Goal: Task Accomplishment & Management: Use online tool/utility

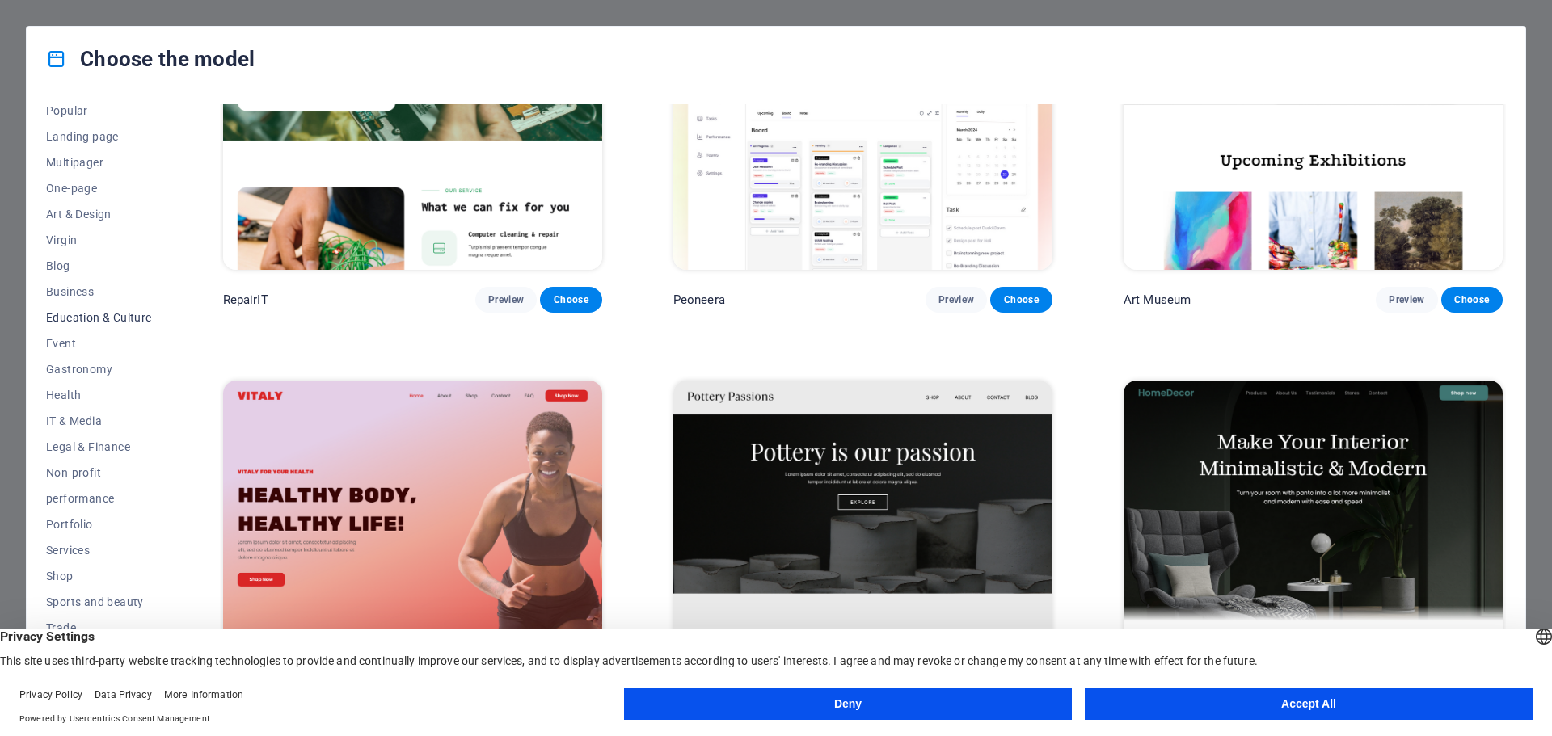
scroll to position [86, 0]
click at [82, 183] on font "One-page" at bounding box center [71, 185] width 51 height 13
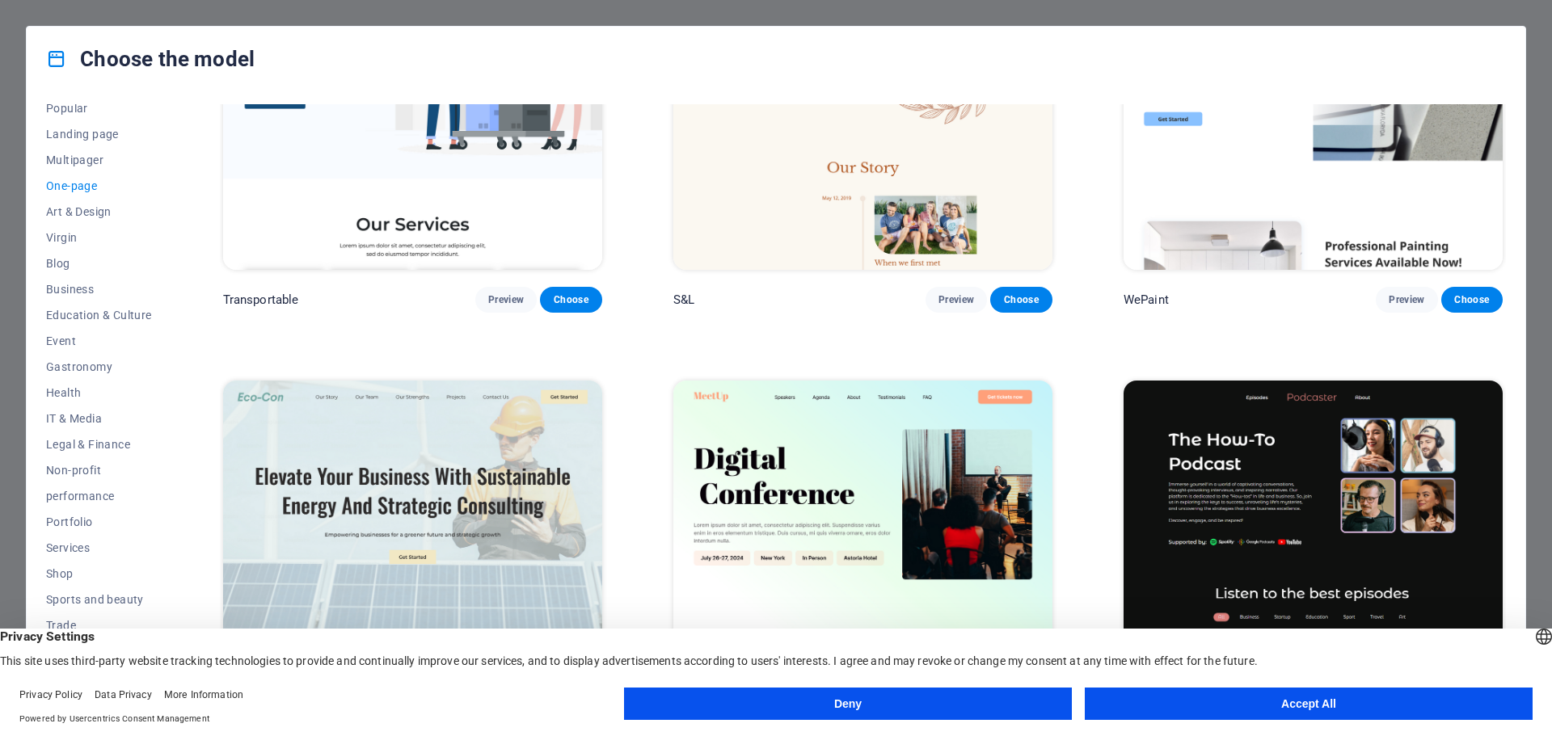
scroll to position [0, 0]
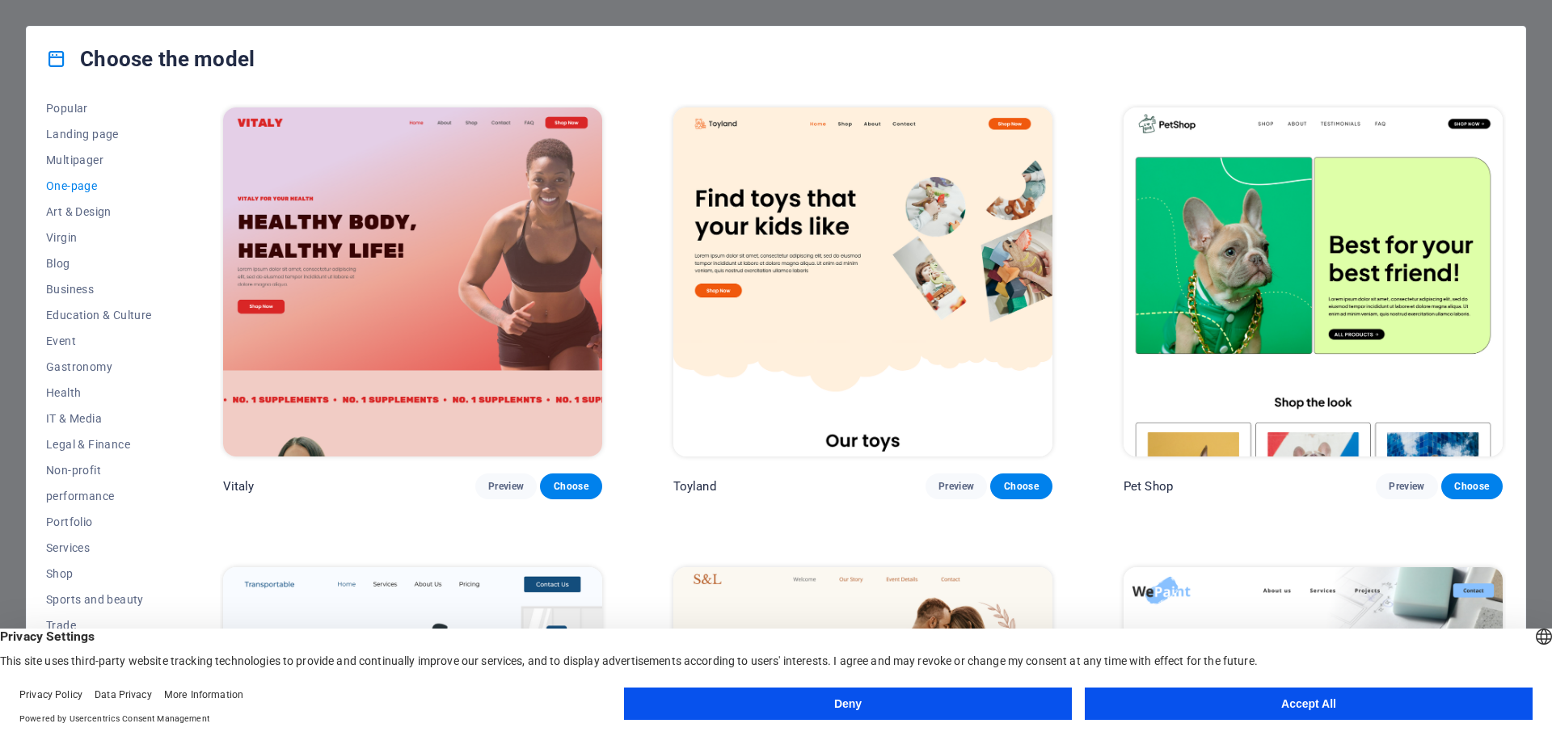
click at [71, 187] on font "One-page" at bounding box center [71, 185] width 51 height 13
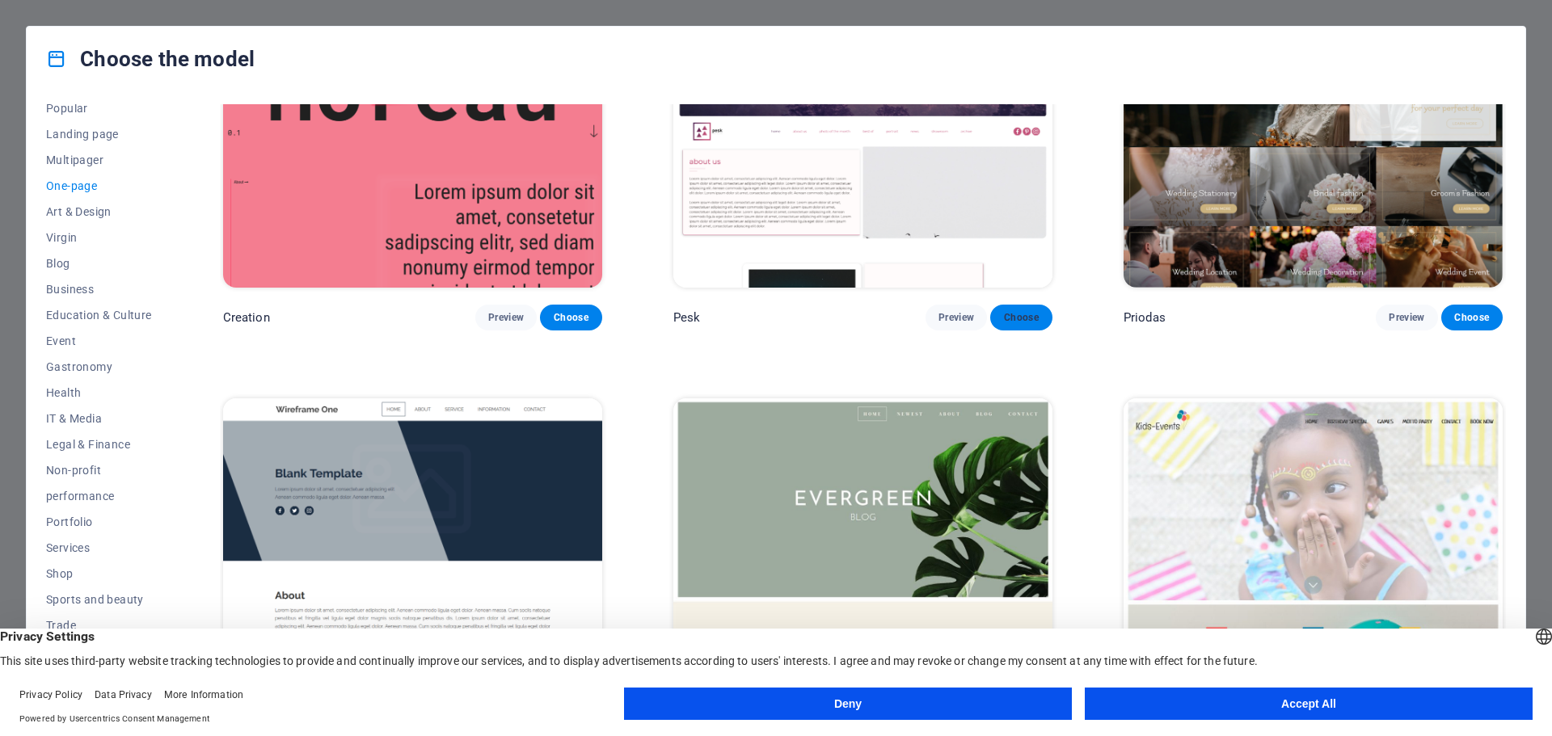
scroll to position [3718, 0]
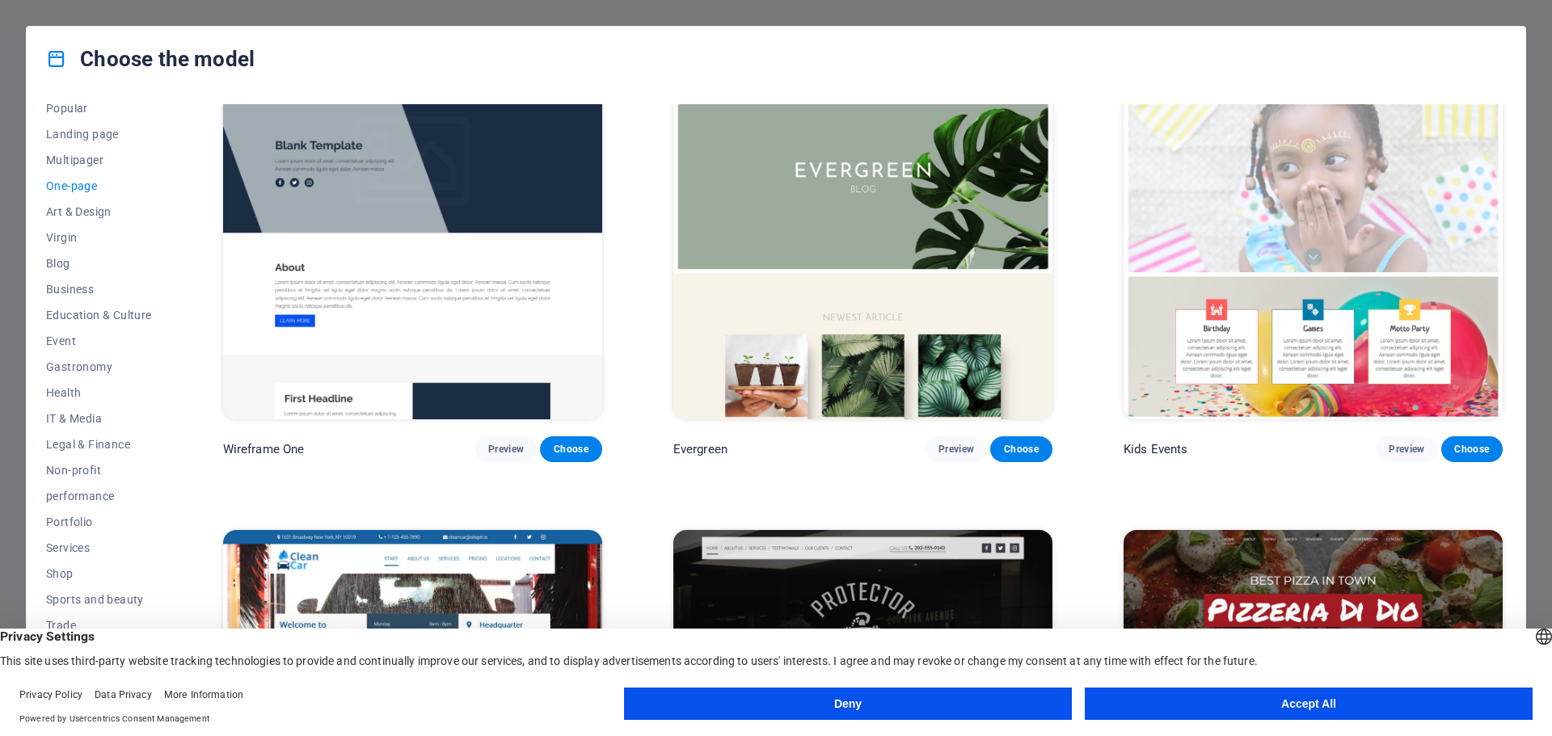
click at [568, 6] on div "Choose the model All models My models New Popular Landing page Multipager One-p…" at bounding box center [776, 368] width 1552 height 736
click at [1137, 696] on button "Accept All" at bounding box center [1309, 704] width 448 height 32
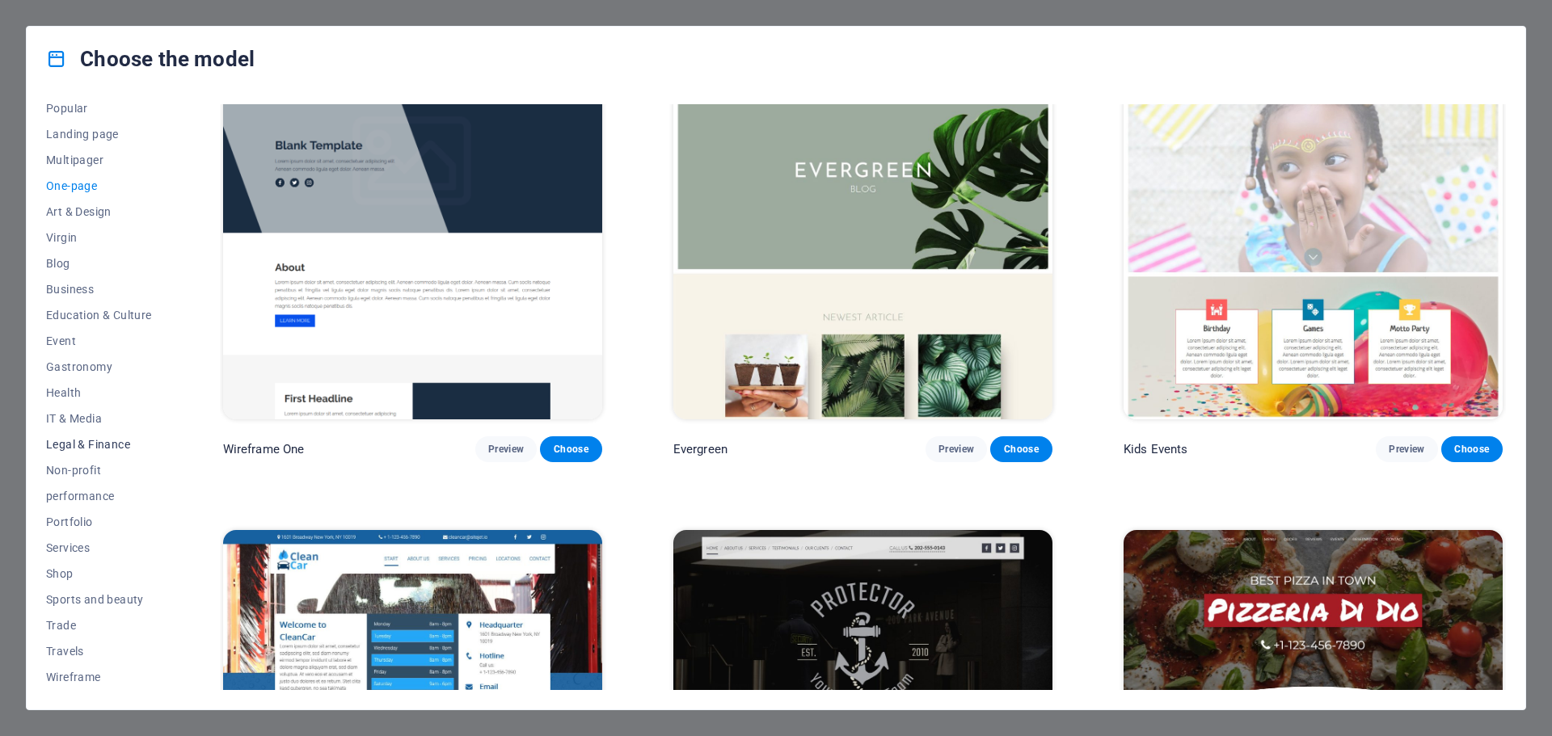
click at [116, 450] on font "Legal & Finance" at bounding box center [88, 444] width 84 height 13
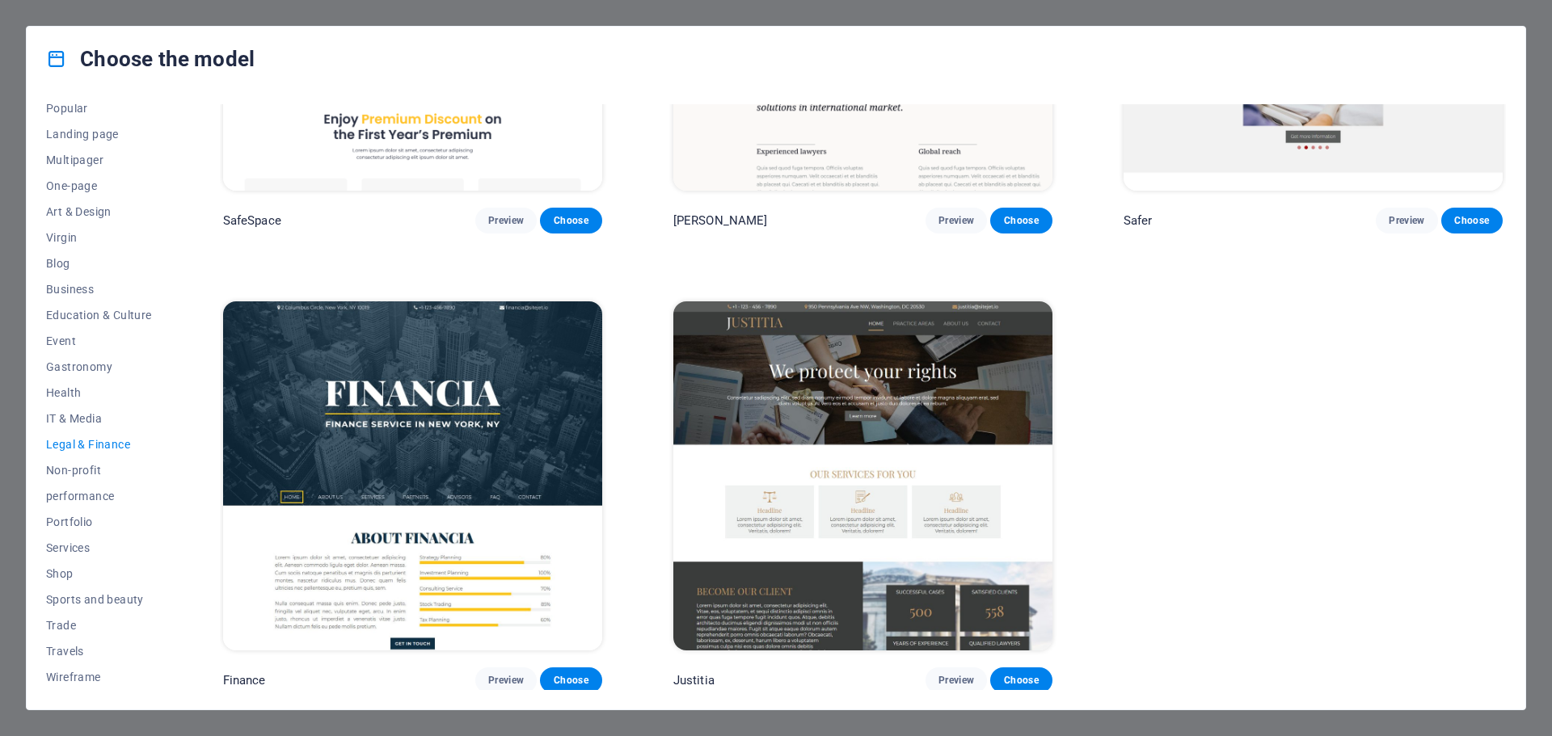
click at [1545, 134] on div "Choose the model All models My models New Popular Landing page Multipager One-p…" at bounding box center [776, 368] width 1552 height 736
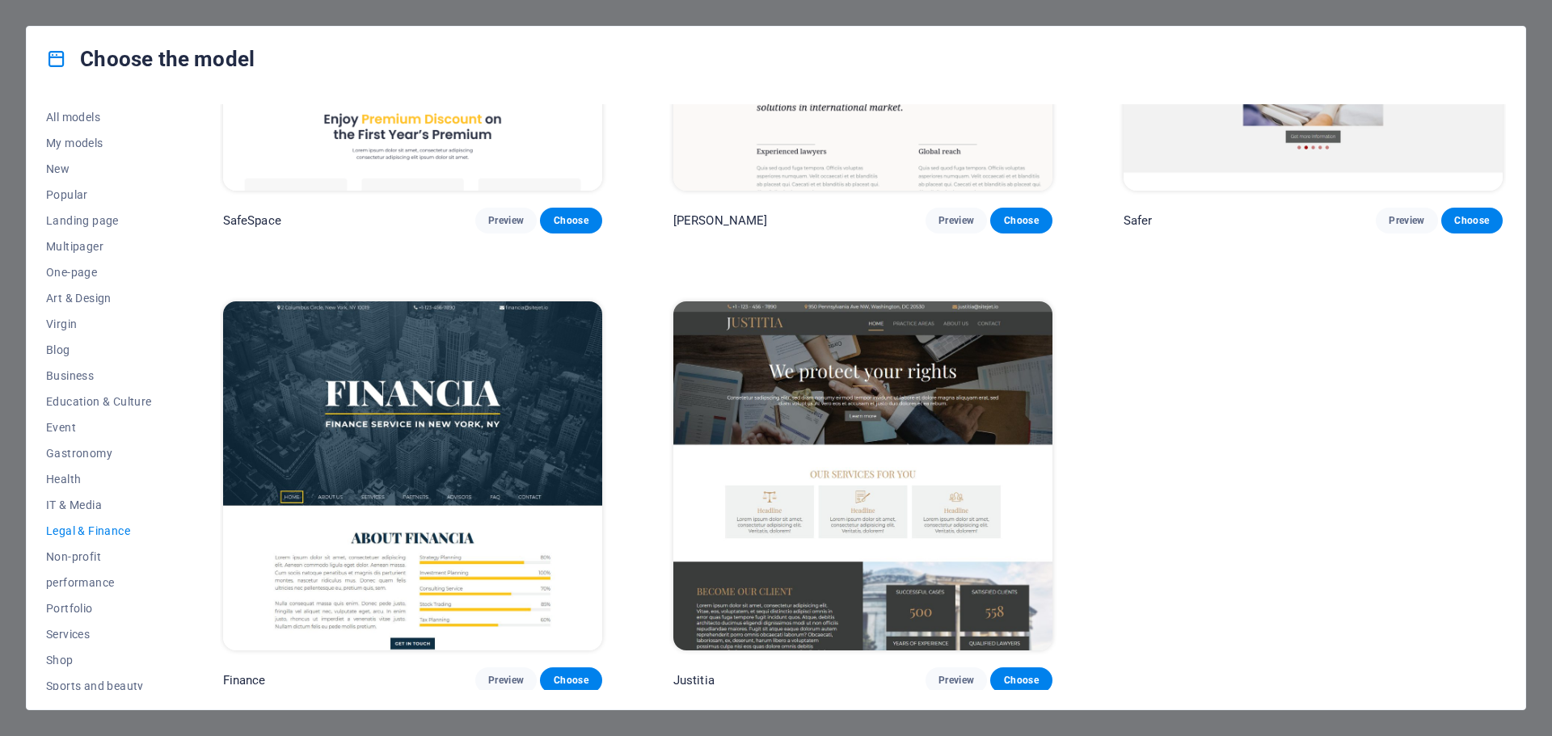
click at [309, 18] on div "Choose the model All models My models New Popular Landing page Multipager One-p…" at bounding box center [776, 368] width 1552 height 736
click at [22, 17] on div "Choose the model All models My models New Popular Landing page Multipager One-p…" at bounding box center [776, 368] width 1552 height 736
click at [689, 102] on div "All models My models New Popular Landing page Multipager One-page Art & Design …" at bounding box center [776, 400] width 1499 height 618
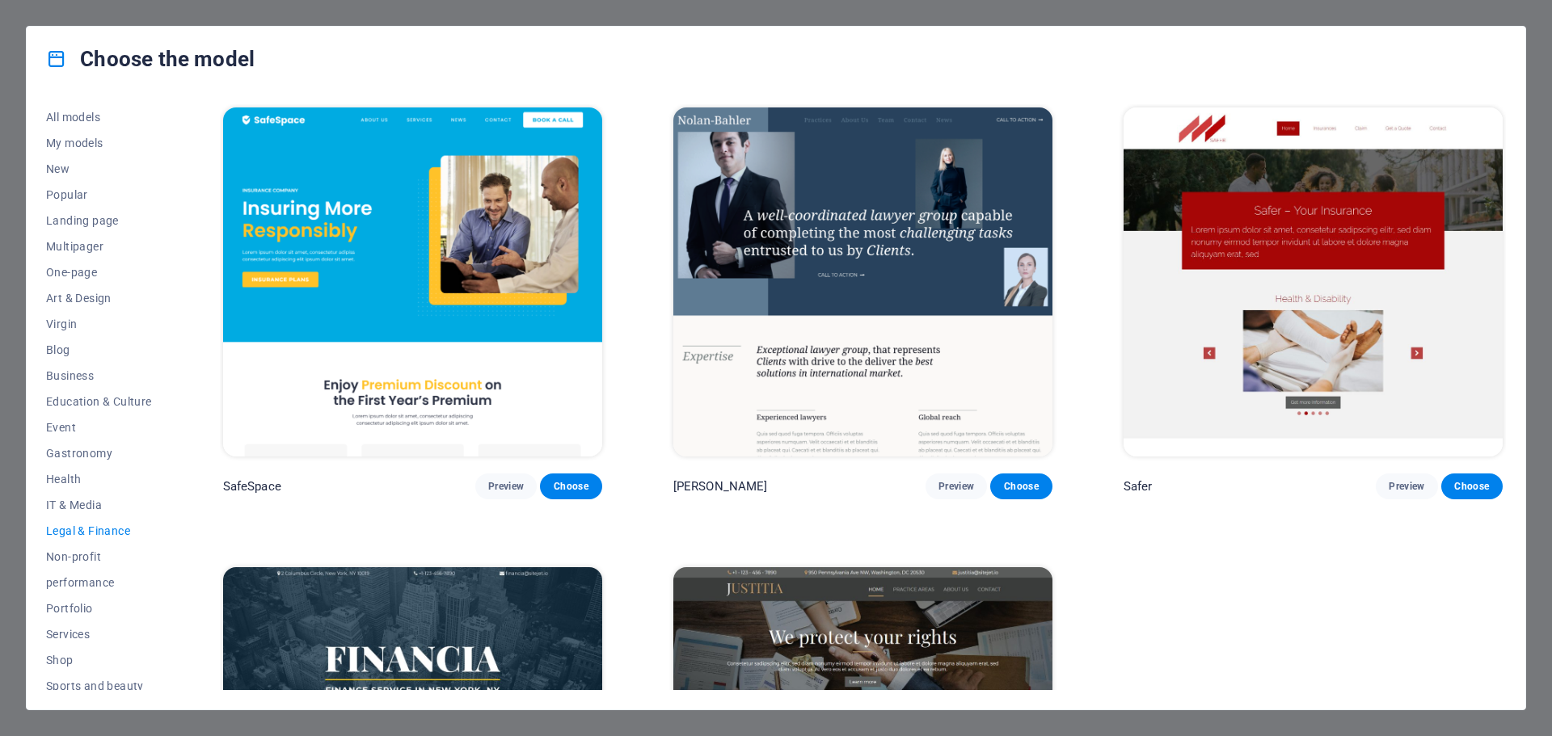
scroll to position [266, 0]
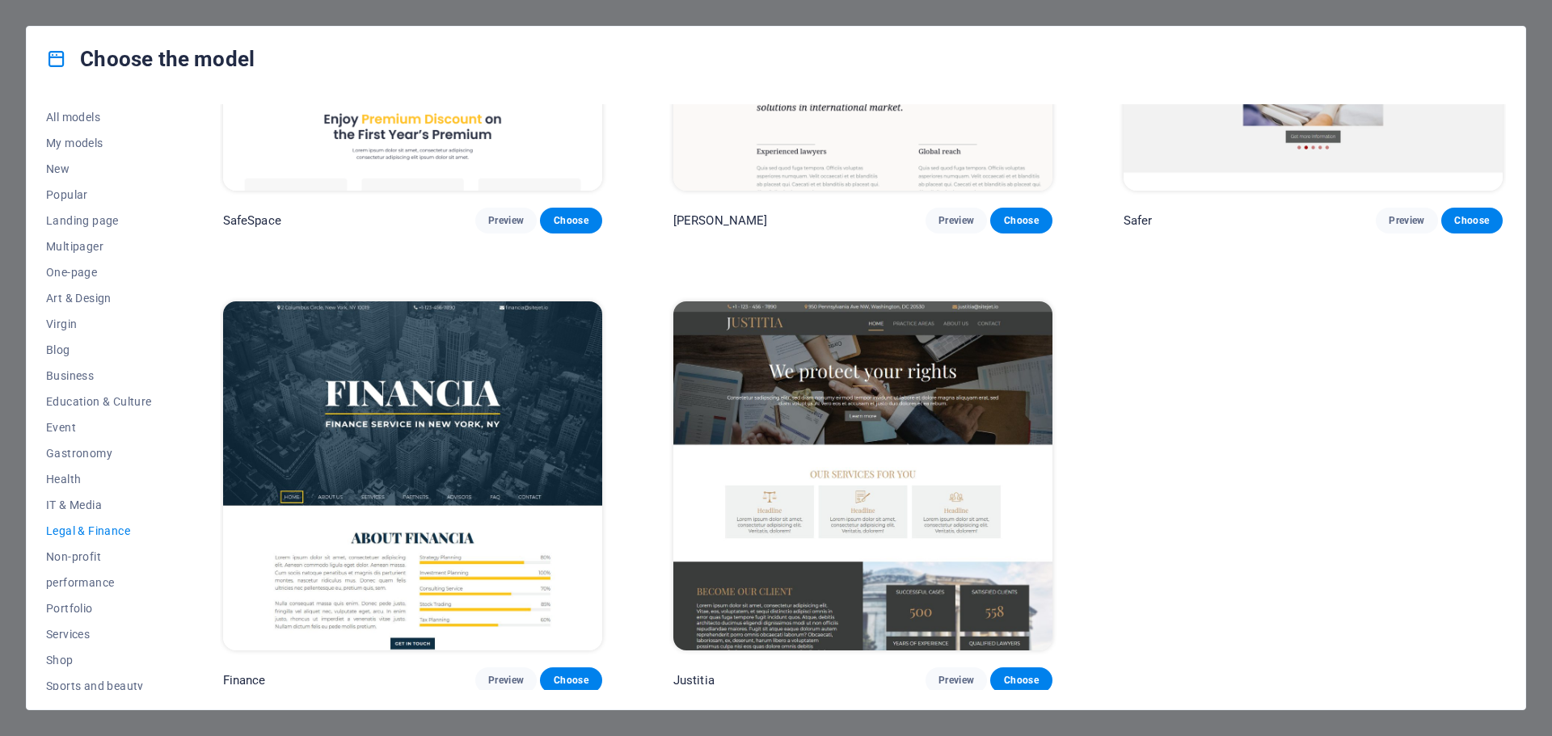
click at [541, 6] on div "Choose the model All models My models New Popular Landing page Multipager One-p…" at bounding box center [776, 368] width 1552 height 736
click at [60, 61] on icon at bounding box center [56, 58] width 21 height 21
drag, startPoint x: 146, startPoint y: 61, endPoint x: 188, endPoint y: 61, distance: 41.2
click at [162, 61] on font "Choose the model" at bounding box center [167, 59] width 175 height 24
drag, startPoint x: 188, startPoint y: 61, endPoint x: 341, endPoint y: 71, distance: 153.9
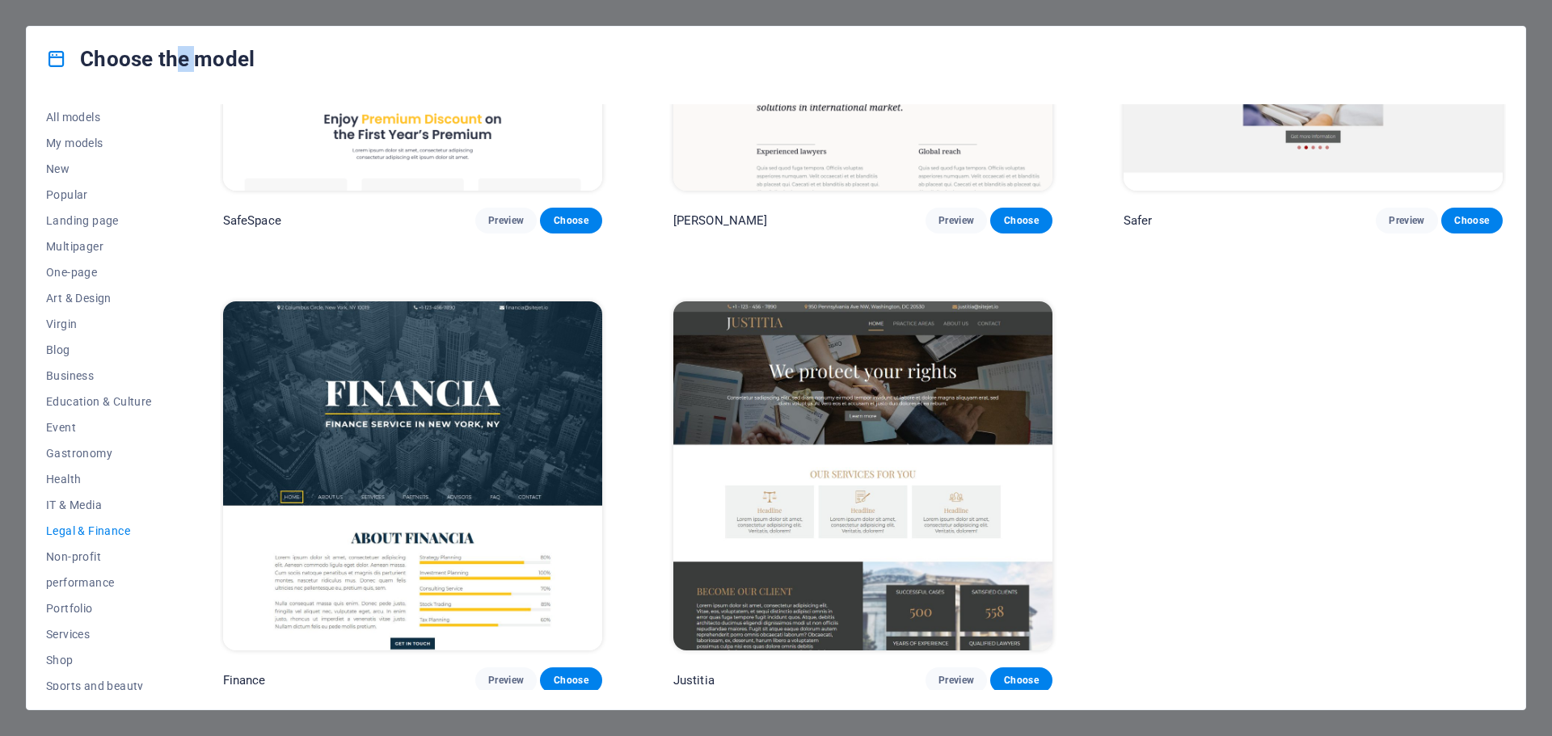
click at [221, 69] on font "Choose the model" at bounding box center [167, 59] width 175 height 24
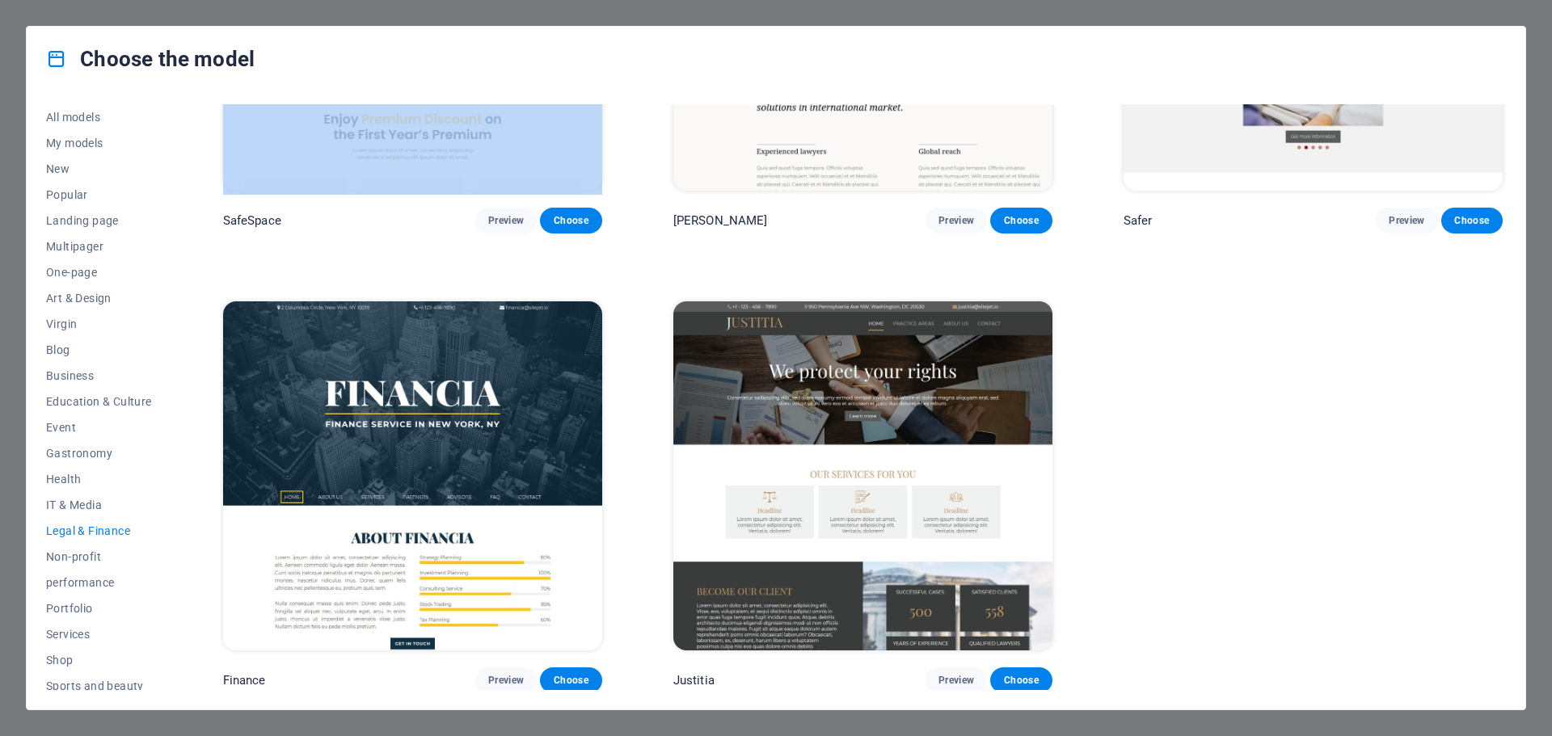
drag, startPoint x: 453, startPoint y: 91, endPoint x: 576, endPoint y: 102, distance: 123.4
click at [536, 99] on div "Choose the model All models My models New Popular Landing page Multipager One-p…" at bounding box center [776, 368] width 1500 height 685
click at [1513, 40] on div "Choose the model" at bounding box center [776, 59] width 1499 height 65
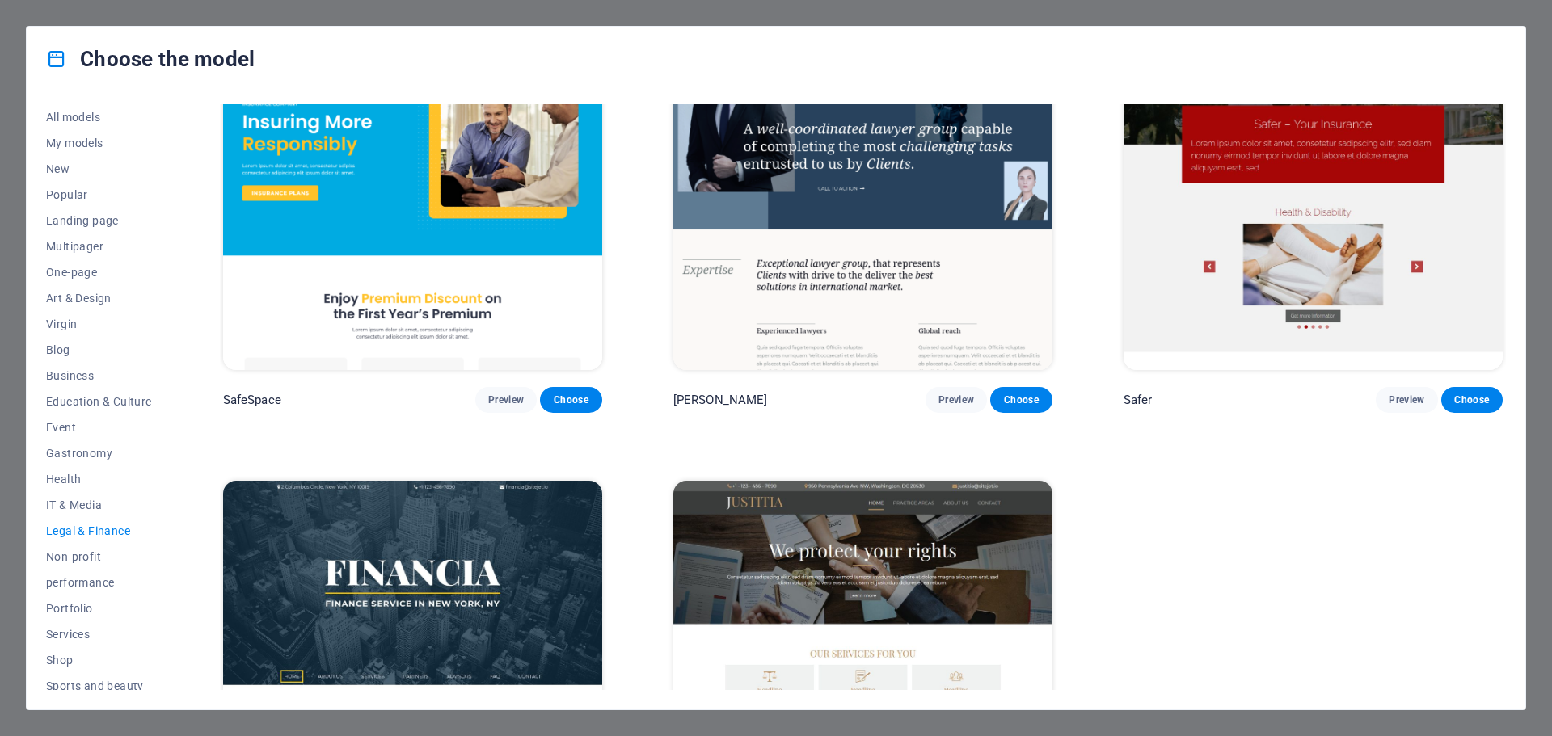
scroll to position [0, 0]
